Goal: Answer question/provide support

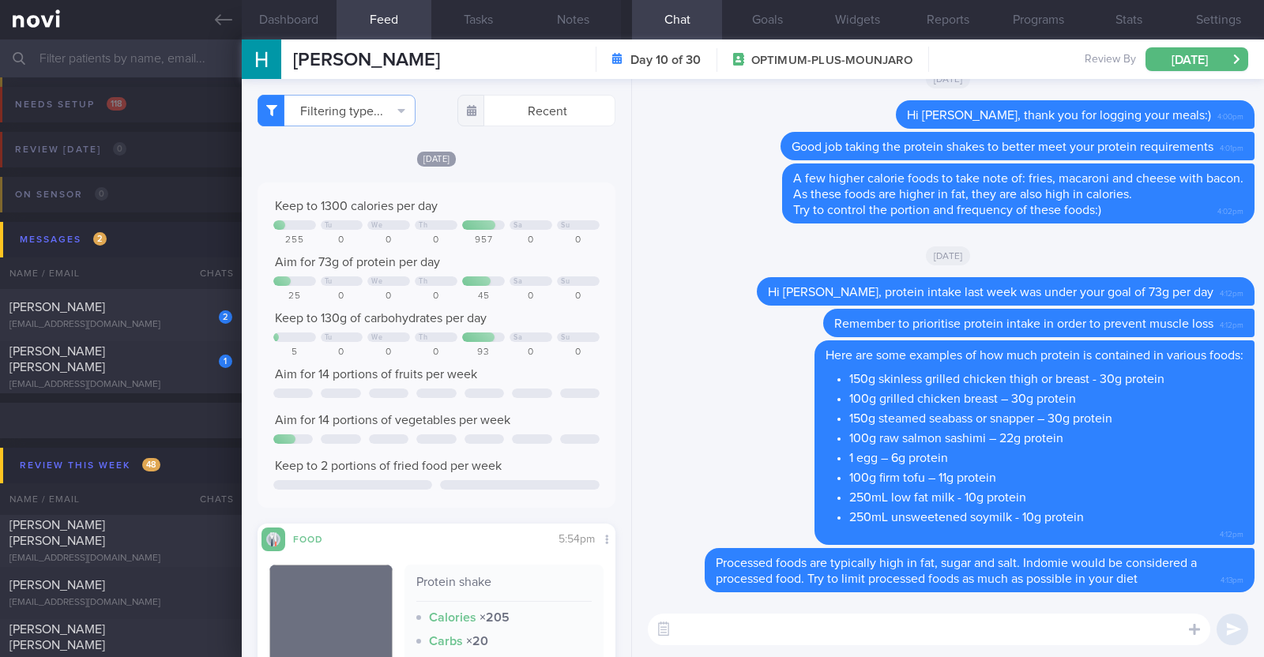
select select "9"
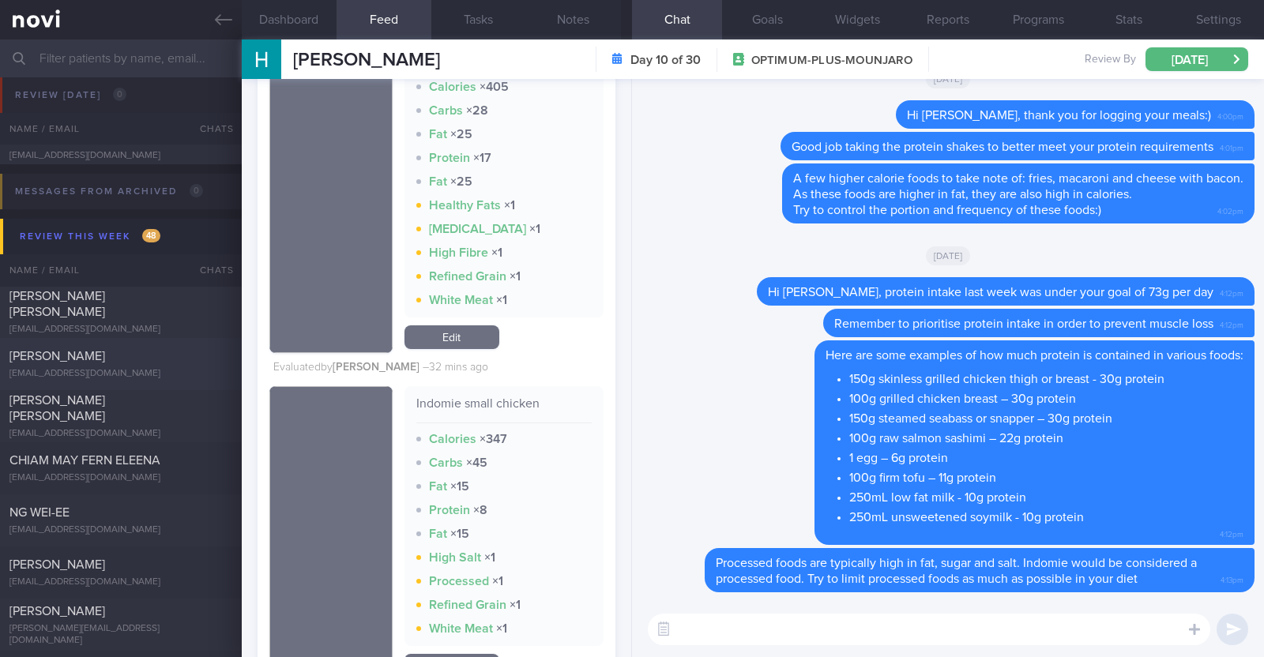
scroll to position [32, 0]
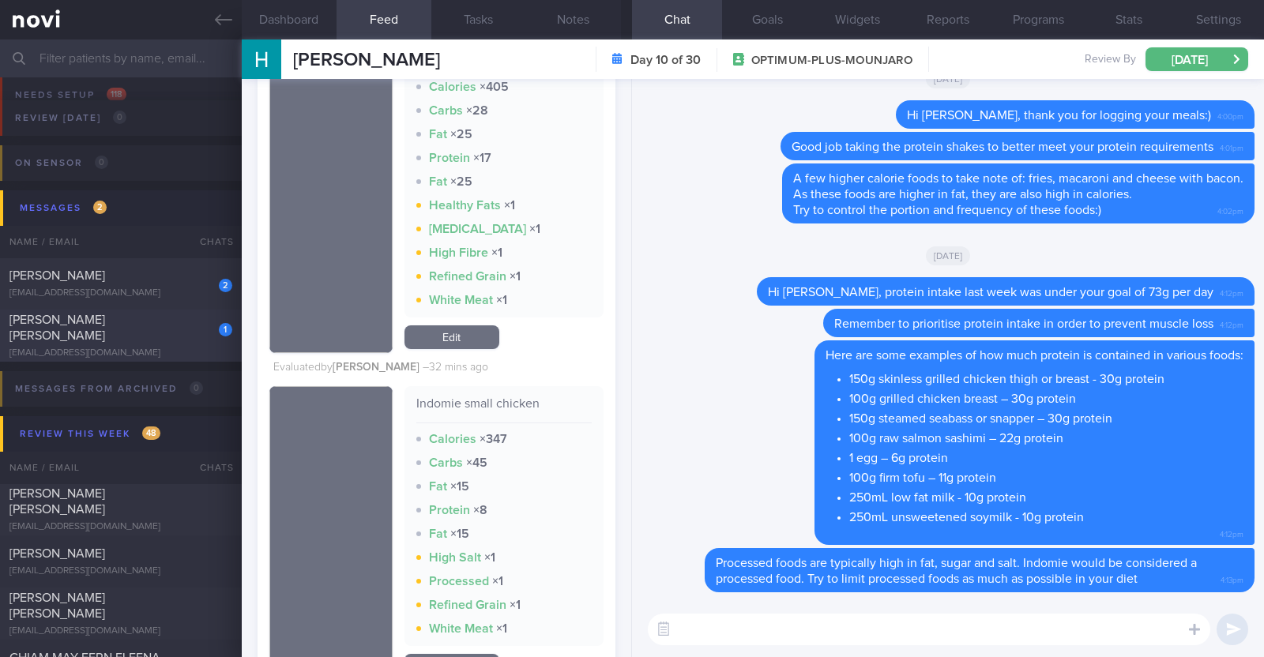
click at [156, 335] on div "UTTAM HANUMANT NARAYANI" at bounding box center [118, 328] width 219 height 32
type input "r/v 17/10"
type textarea "43M Comorbidities: T2DM (dx in 2012) Hyperlipidemia - not on meds, not on f/up …"
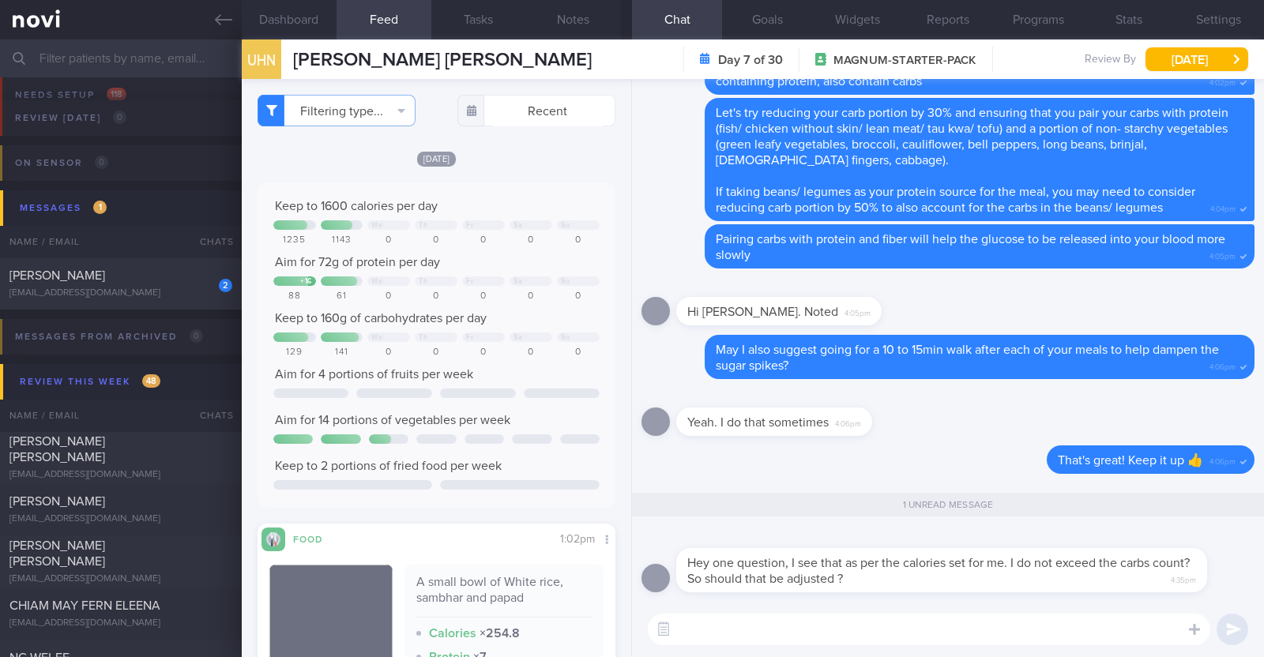
click at [787, 630] on textarea at bounding box center [929, 630] width 562 height 32
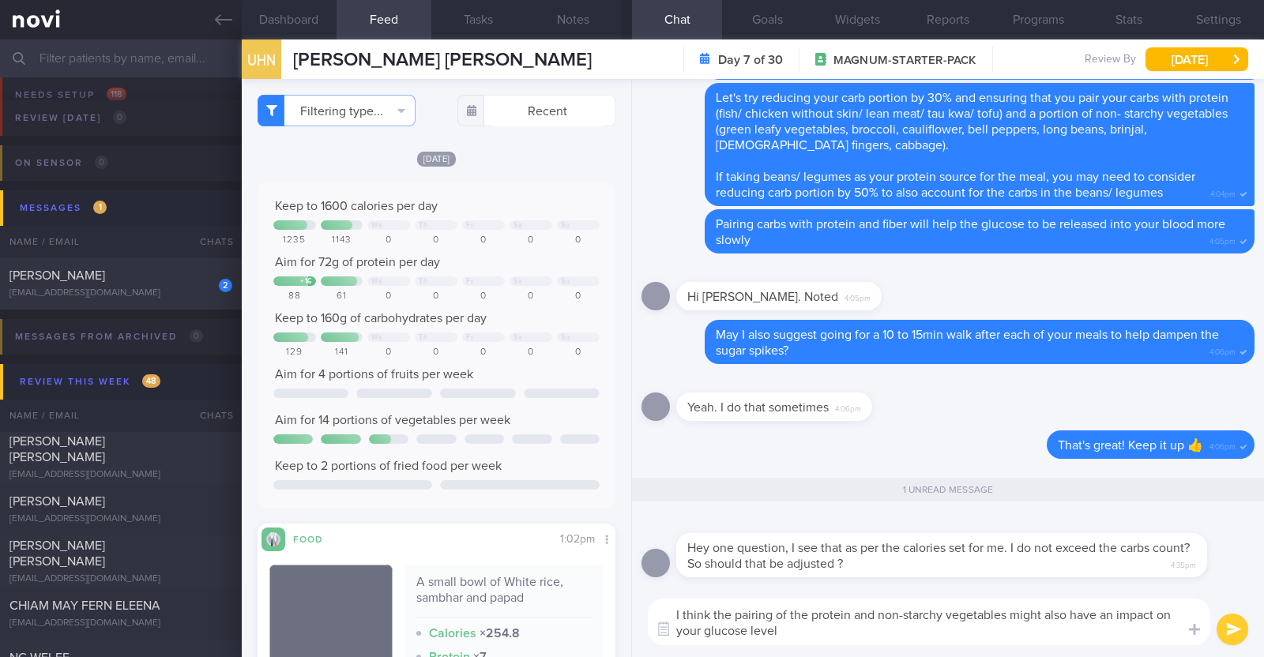
type textarea "I think the pairing of the protein and non-starchy vegetables might also have a…"
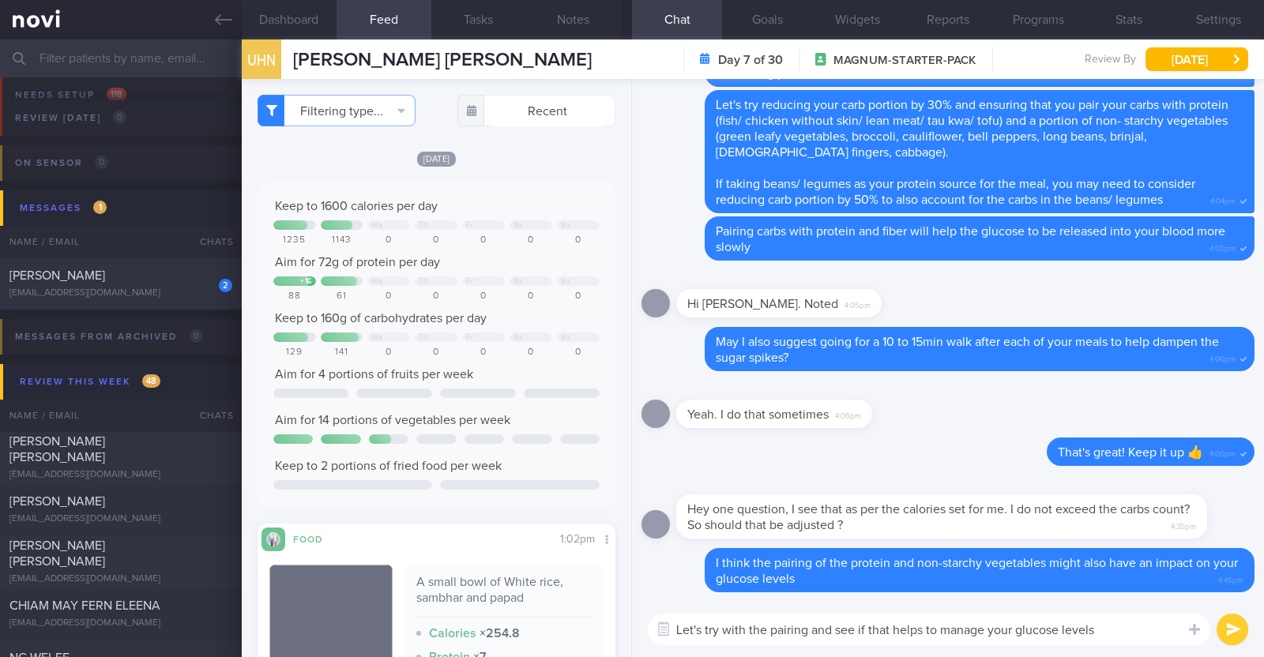
type textarea "Let's try with the pairing and see if that helps to manage your glucose levels …"
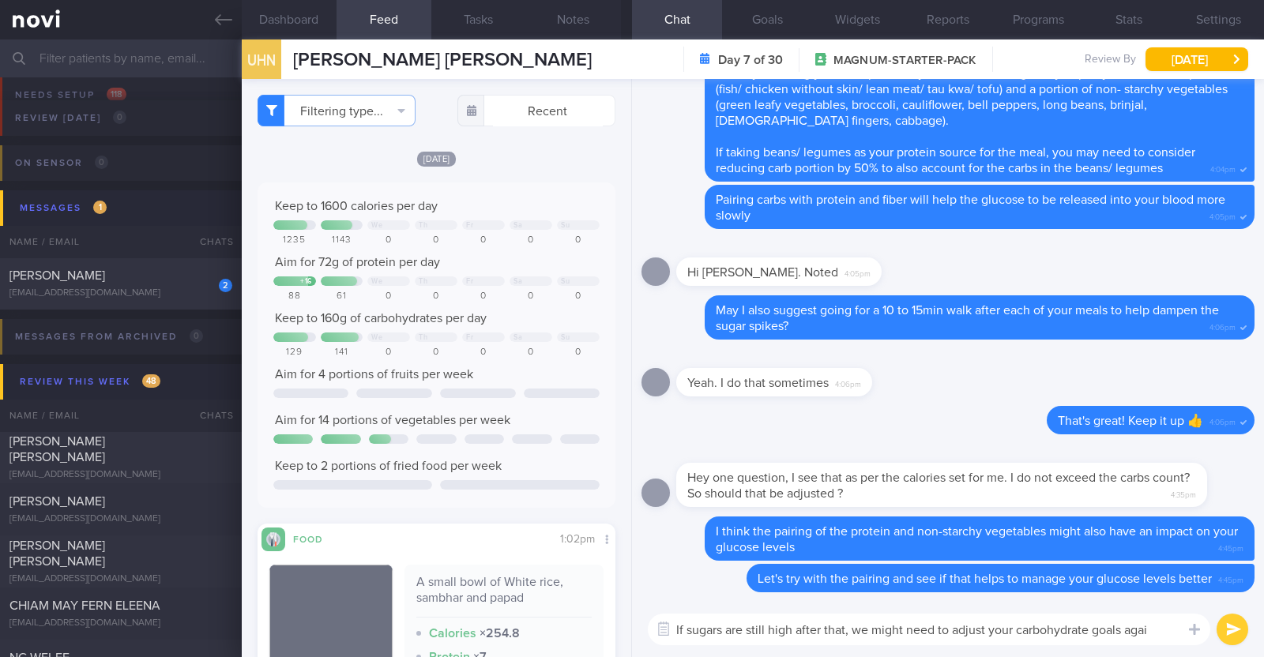
type textarea "If sugars are still high after that, we might need to adjust your carbohydrate …"
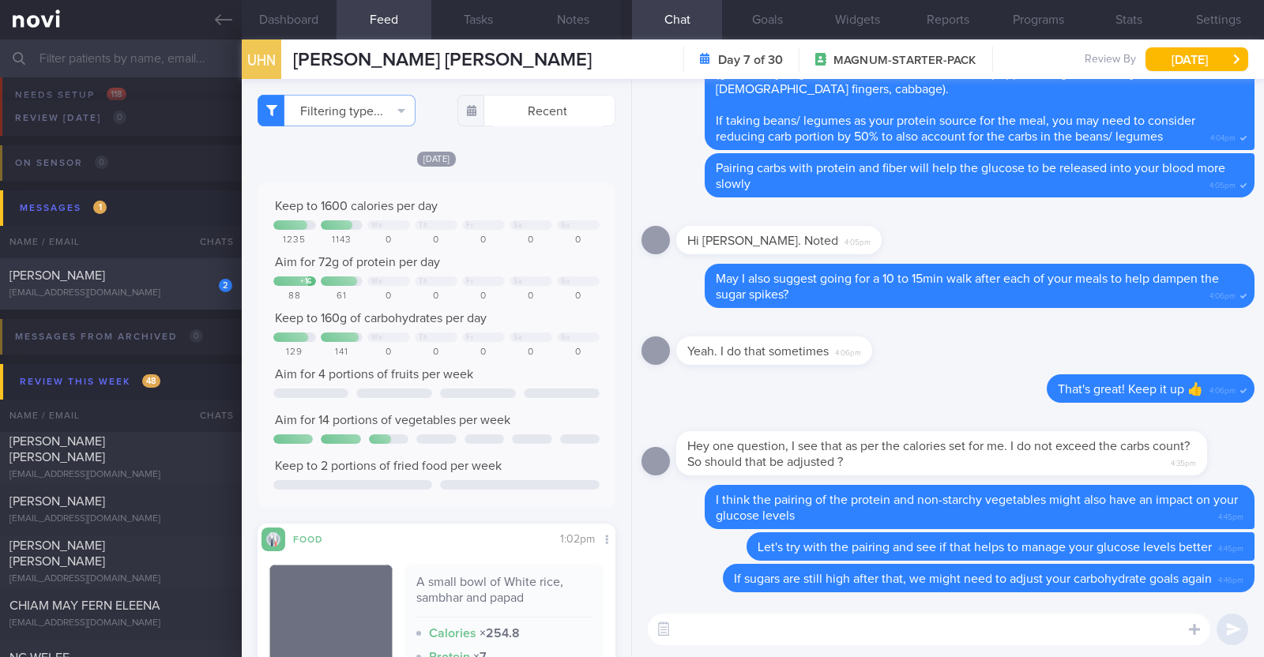
click at [146, 269] on div "balaji vijayan" at bounding box center [118, 276] width 219 height 16
type textarea "22M Comorbidities: ACL surgery in Sep '24 Nil meds Running x 3-4/week (60-120h)…"
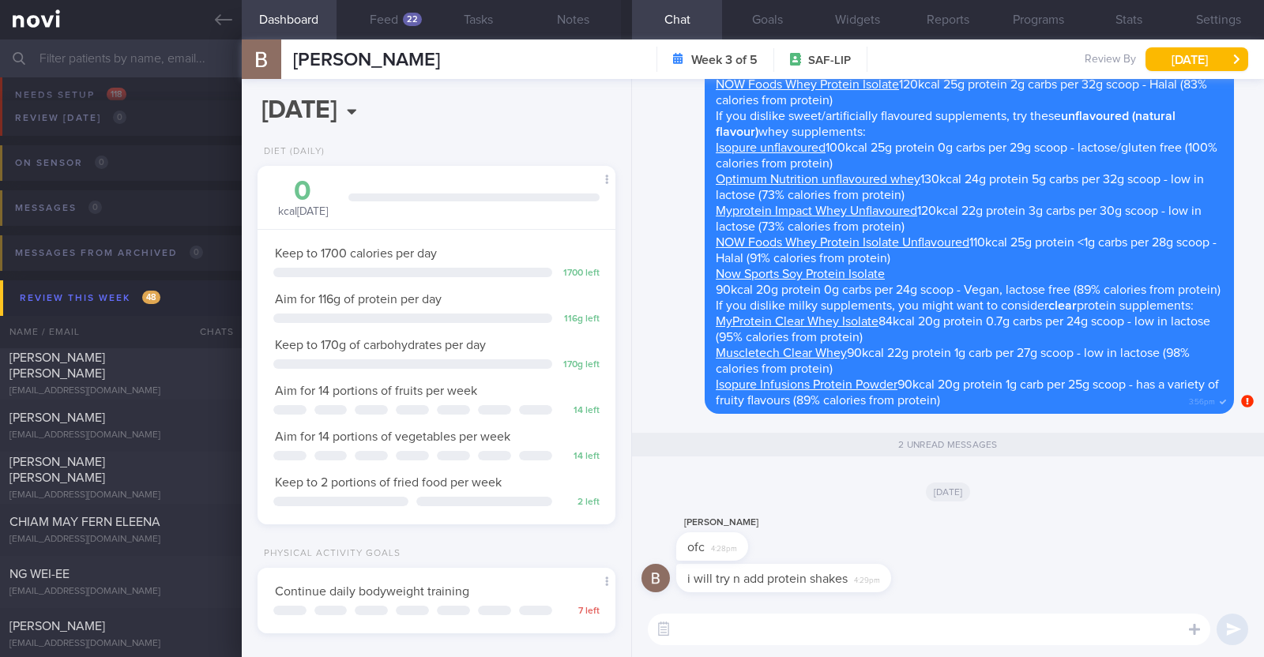
scroll to position [160, 320]
click at [799, 630] on textarea at bounding box center [929, 630] width 562 height 32
paste textarea "👍"
type textarea "👍"
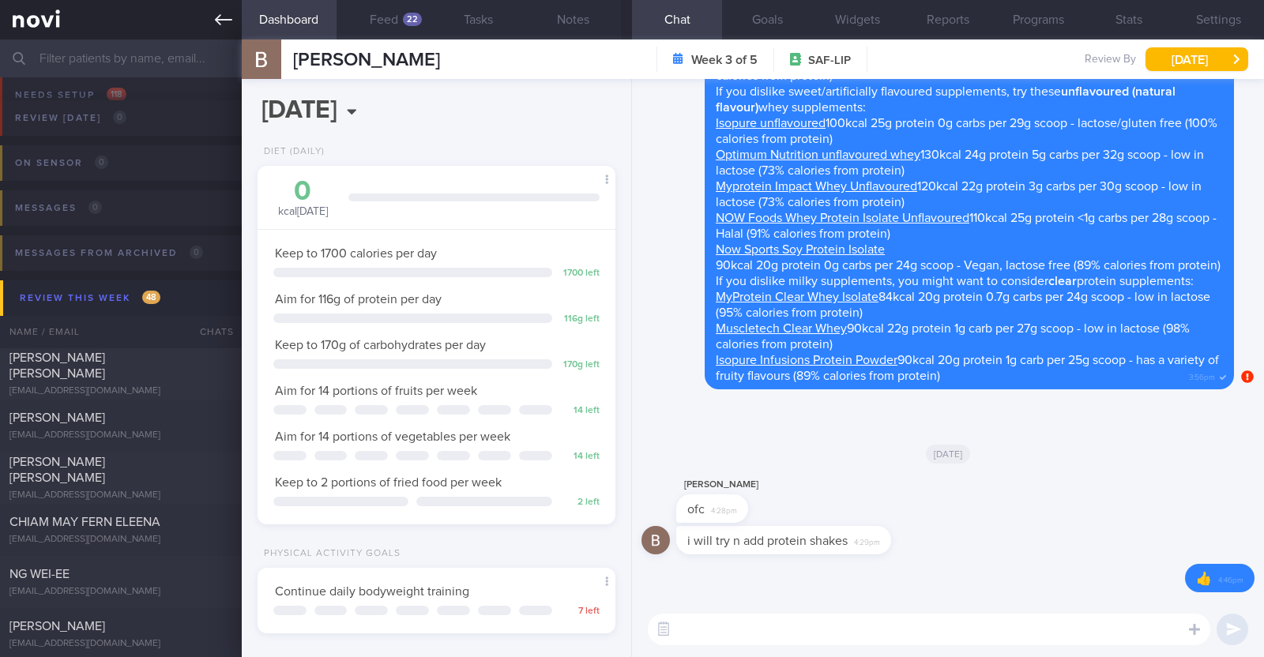
click at [231, 18] on icon at bounding box center [223, 19] width 17 height 17
